Goal: Book appointment/travel/reservation

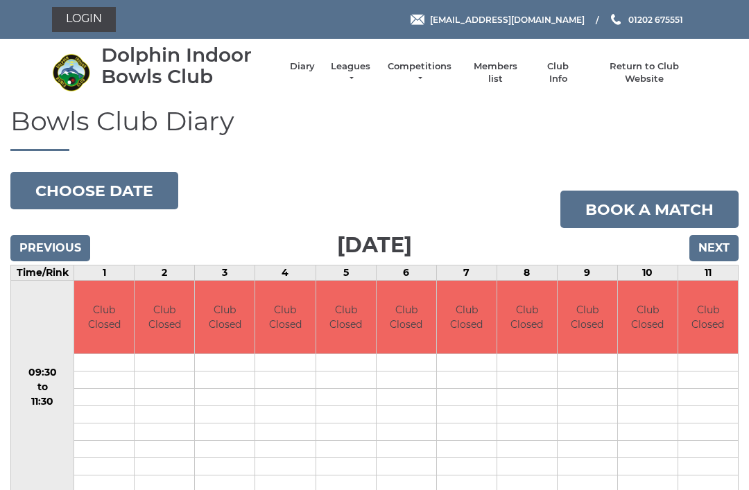
click at [67, 252] on input "Previous" at bounding box center [50, 248] width 80 height 26
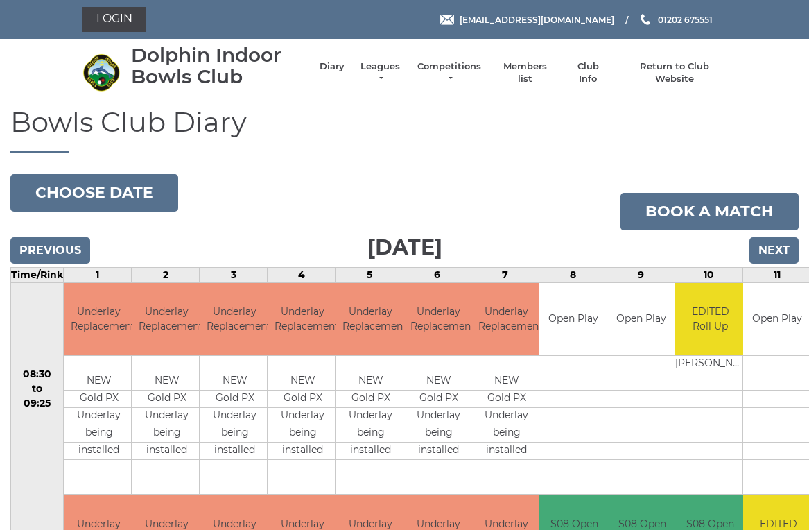
click at [787, 247] on input "Next" at bounding box center [773, 250] width 49 height 26
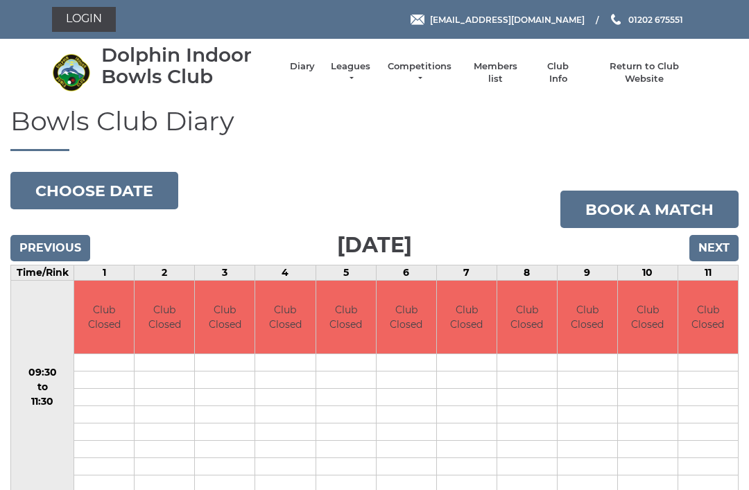
click at [722, 241] on input "Next" at bounding box center [713, 248] width 49 height 26
click at [712, 242] on input "Next" at bounding box center [713, 248] width 49 height 26
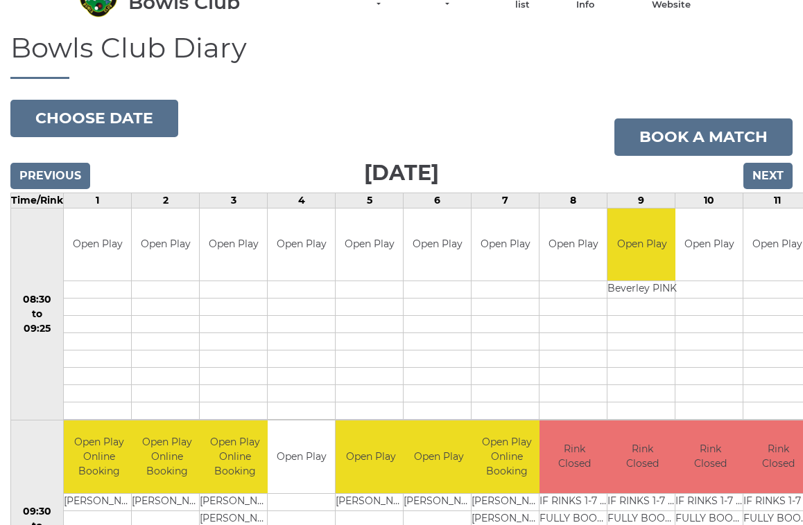
scroll to position [58, 0]
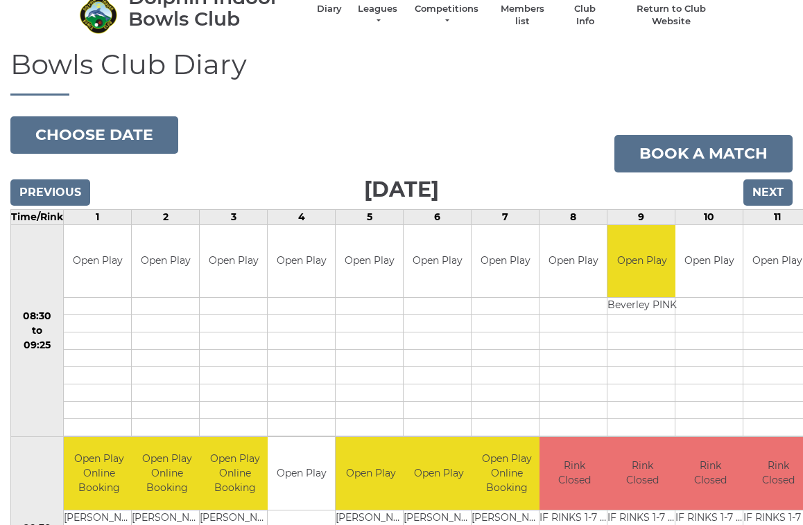
click at [782, 189] on input "Next" at bounding box center [767, 193] width 49 height 26
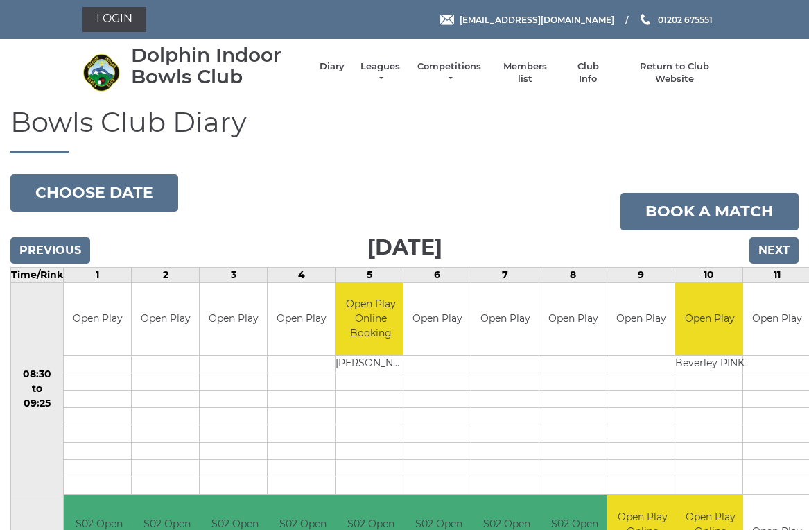
click at [788, 238] on input "Next" at bounding box center [773, 250] width 49 height 26
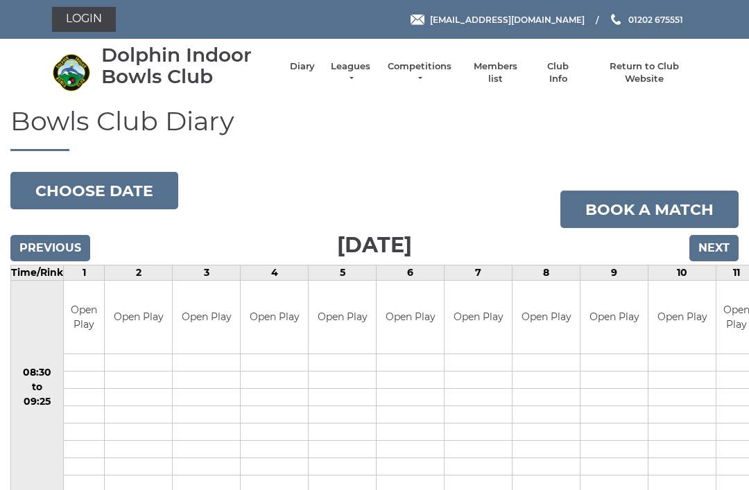
click at [730, 235] on input "Next" at bounding box center [713, 248] width 49 height 26
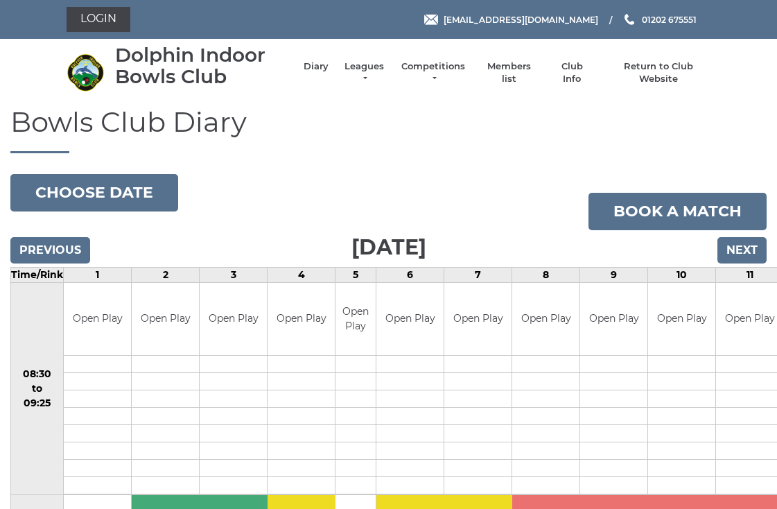
scroll to position [3, 0]
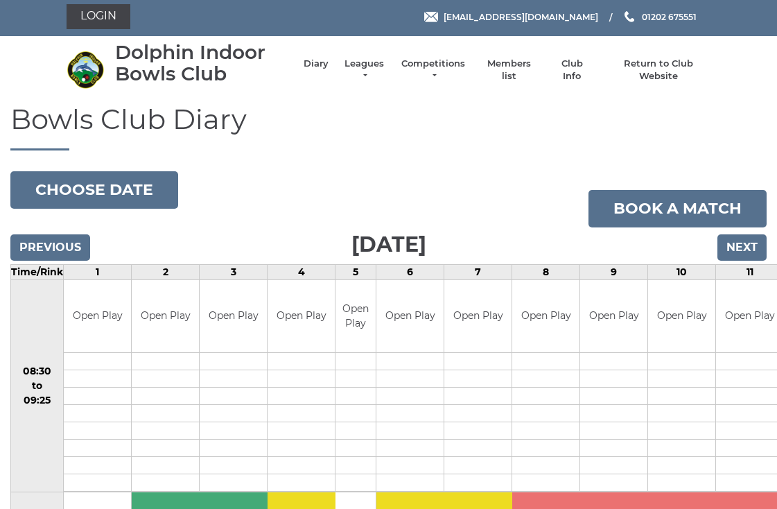
click at [71, 250] on input "Previous" at bounding box center [50, 247] width 80 height 26
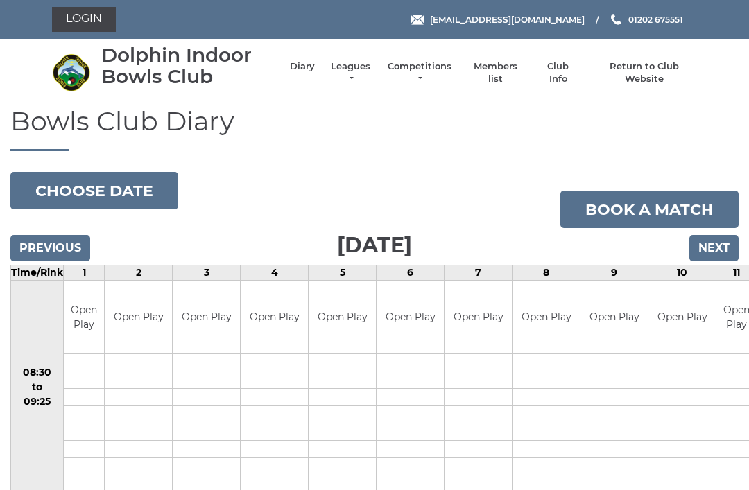
click at [68, 240] on input "Previous" at bounding box center [50, 248] width 80 height 26
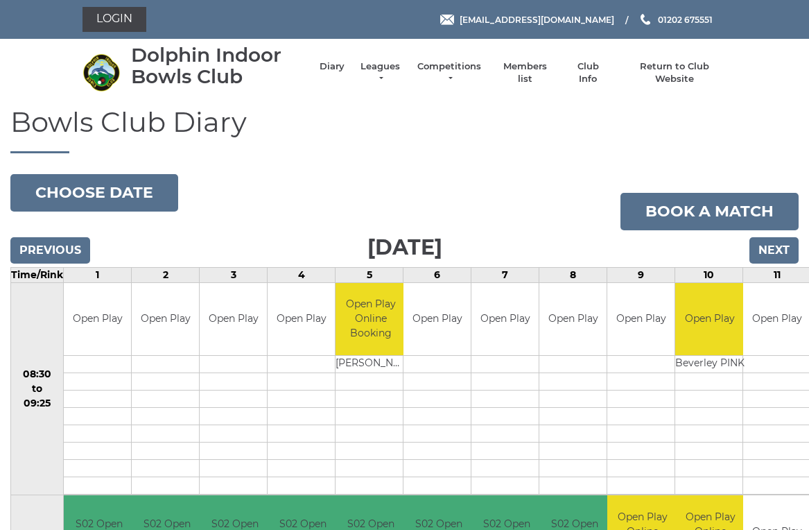
scroll to position [6, 0]
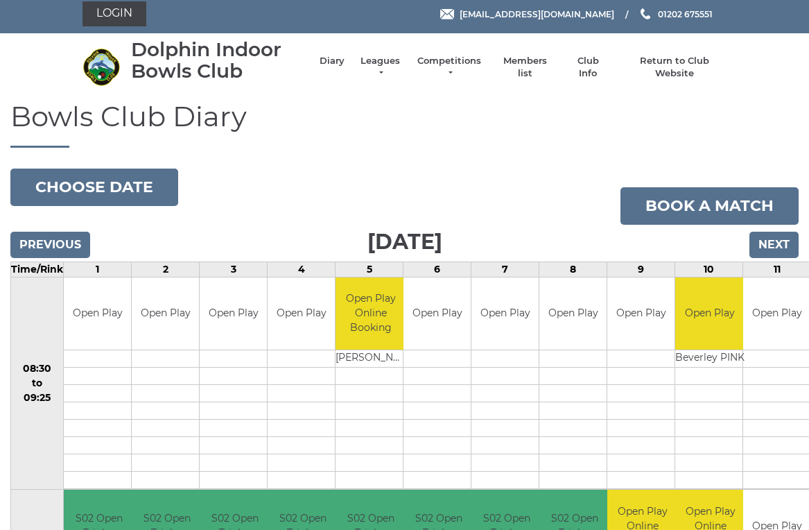
click at [779, 242] on input "Next" at bounding box center [773, 245] width 49 height 26
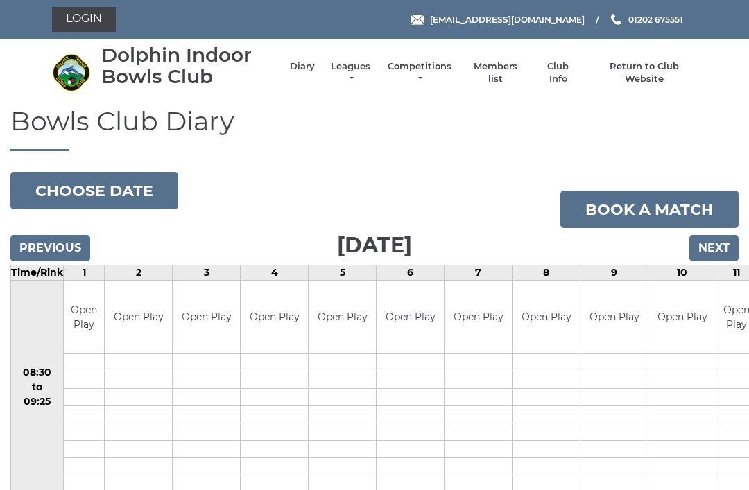
click at [724, 225] on link "Book a match" at bounding box center [649, 209] width 178 height 37
click at [723, 246] on input "Next" at bounding box center [713, 248] width 49 height 26
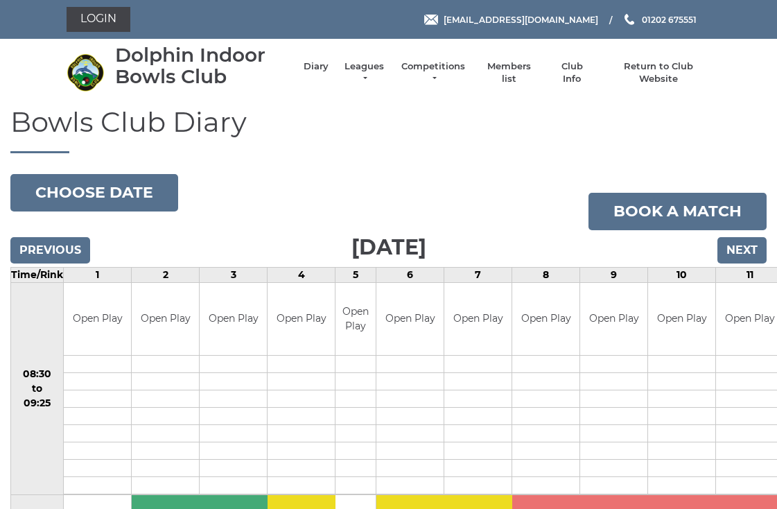
scroll to position [3, 0]
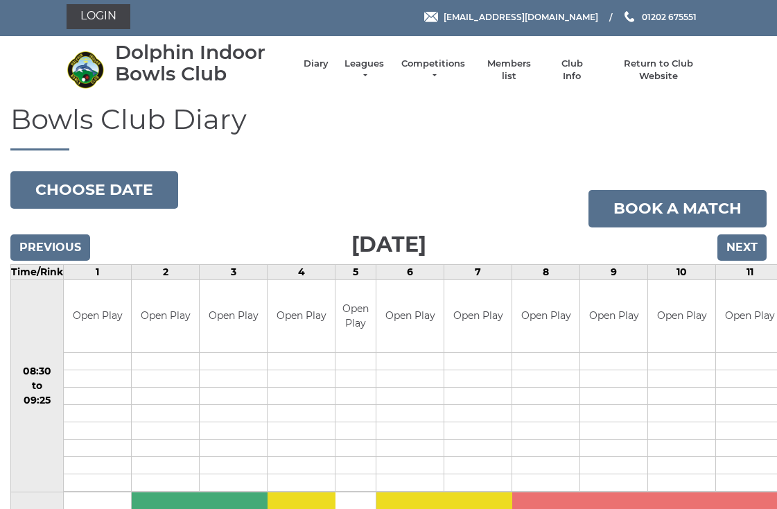
click at [755, 259] on input "Next" at bounding box center [741, 247] width 49 height 26
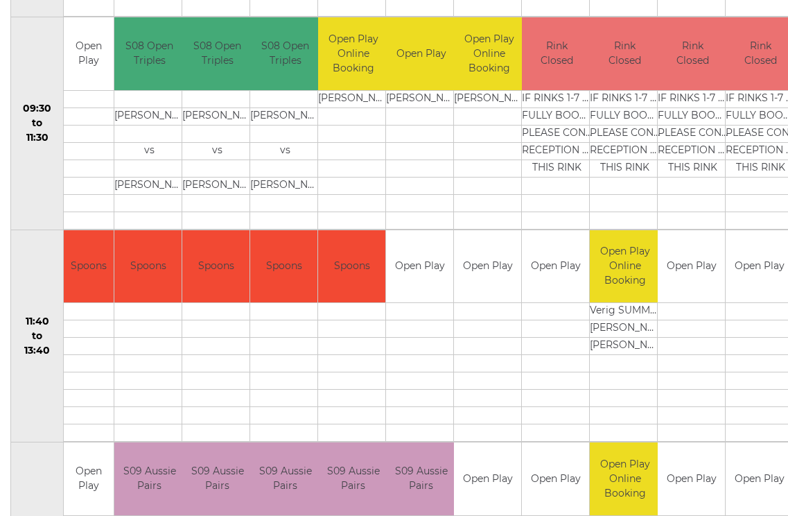
scroll to position [479, 0]
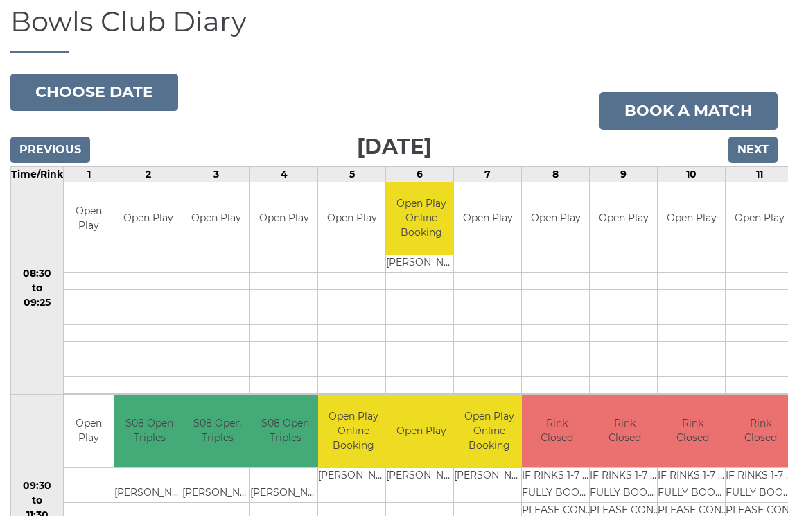
click at [78, 150] on input "Previous" at bounding box center [50, 150] width 80 height 26
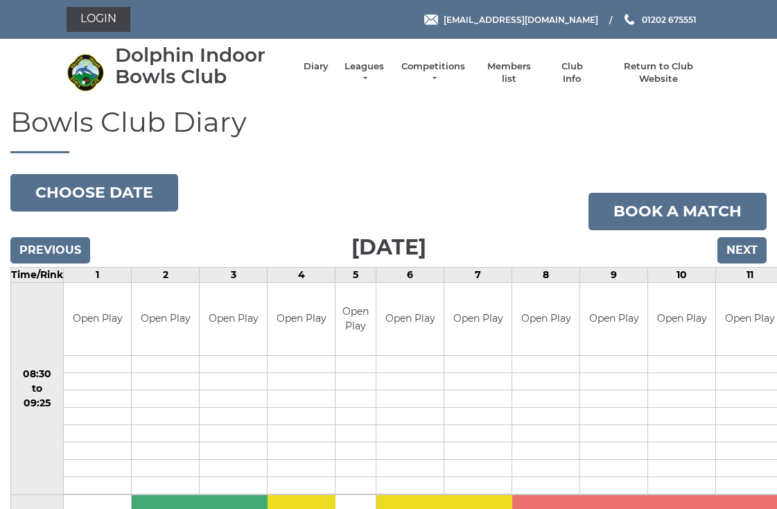
scroll to position [3, 0]
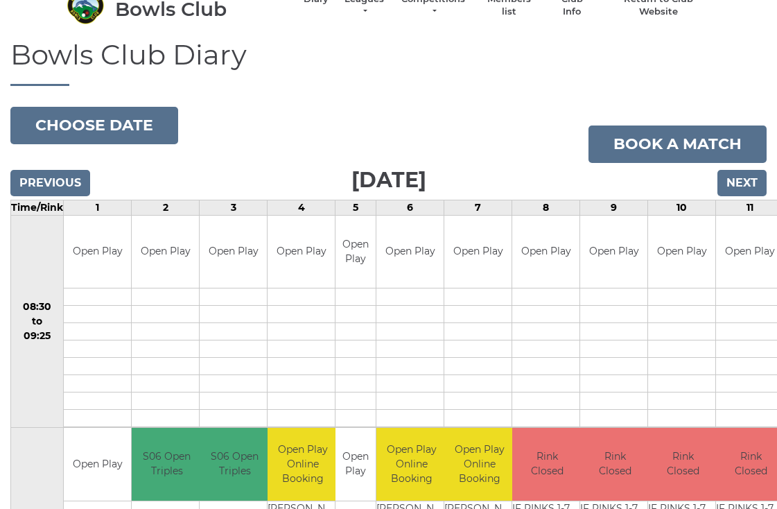
click at [747, 175] on input "Next" at bounding box center [741, 183] width 49 height 26
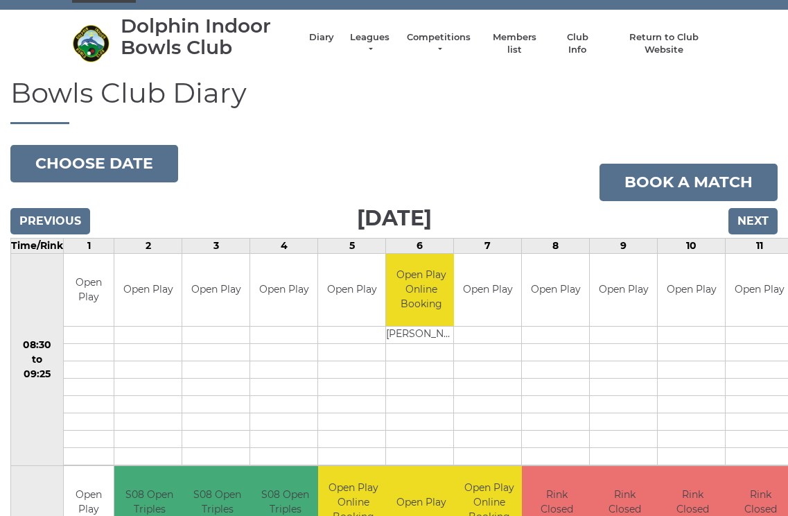
scroll to position [32, 0]
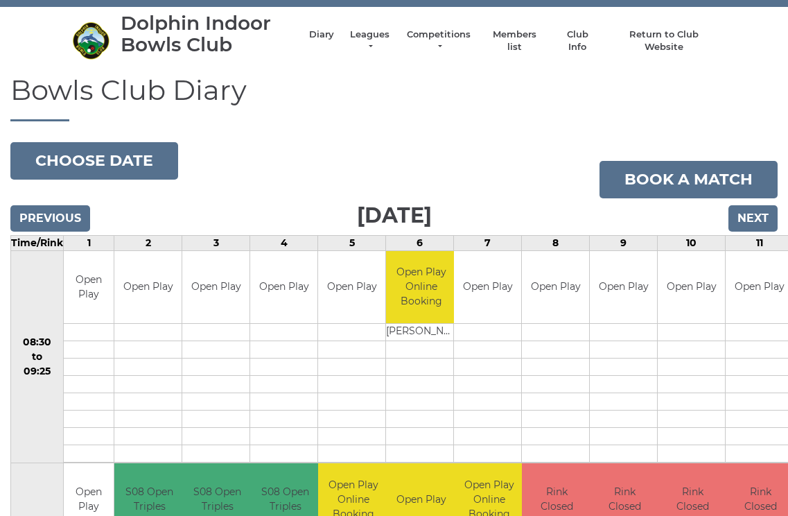
click at [71, 215] on input "Previous" at bounding box center [50, 218] width 80 height 26
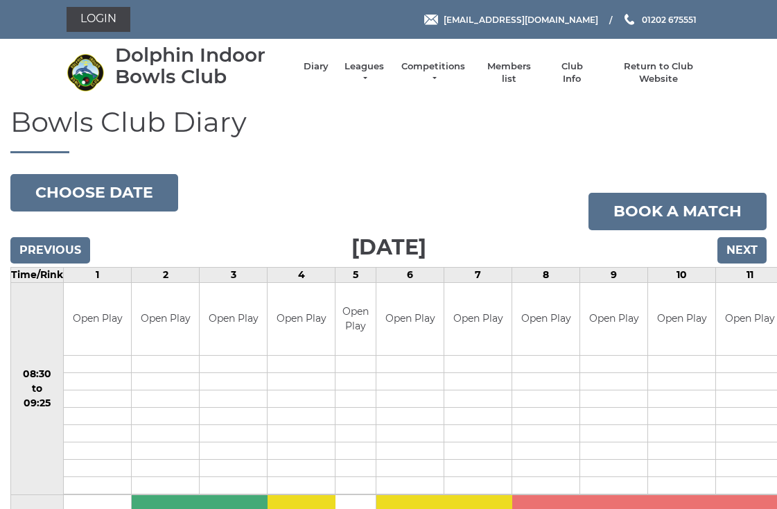
scroll to position [3, 0]
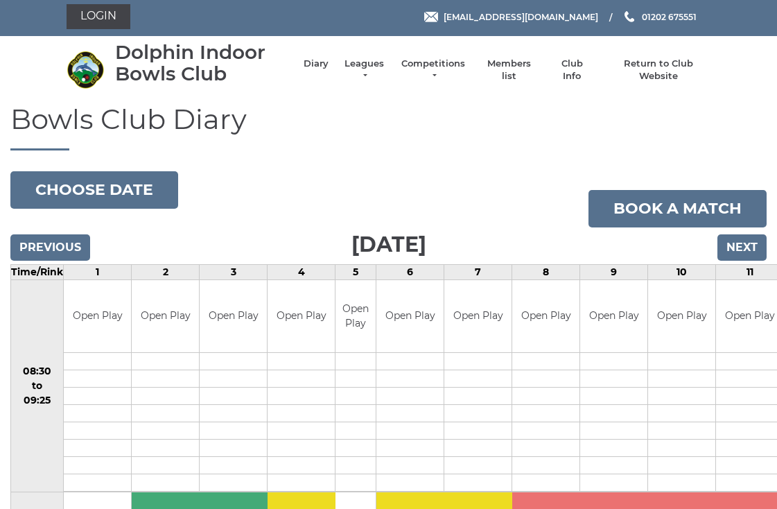
click at [68, 246] on input "Previous" at bounding box center [50, 247] width 80 height 26
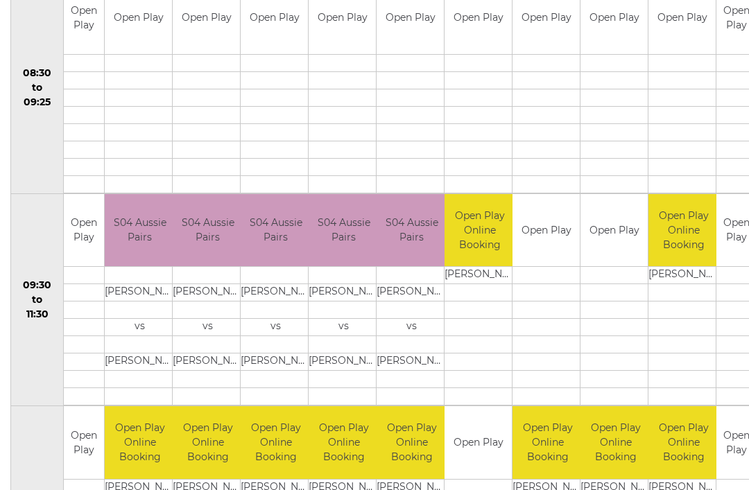
scroll to position [300, 0]
